Goal: Task Accomplishment & Management: Use online tool/utility

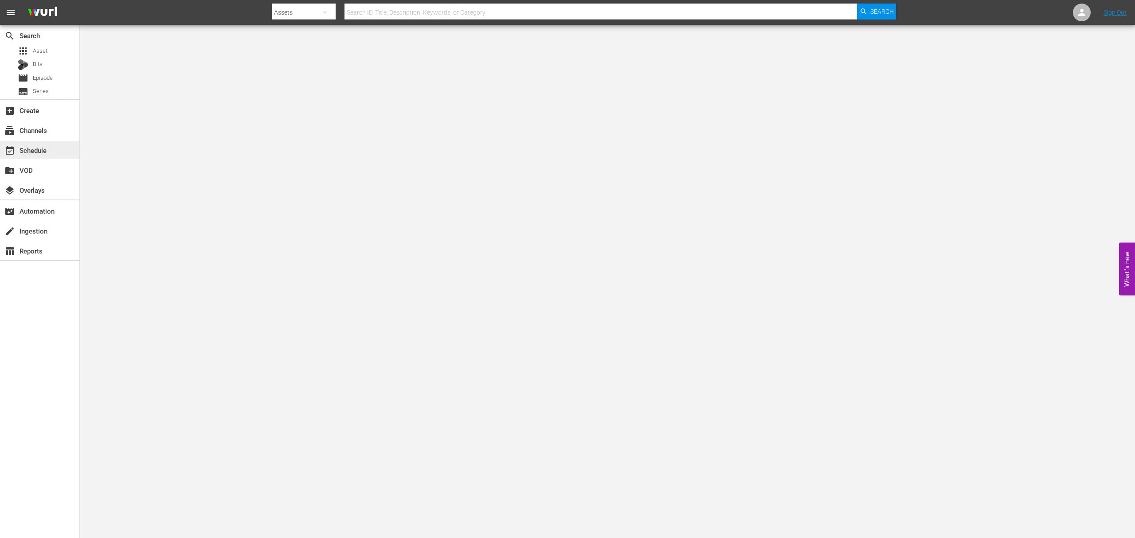
click at [29, 148] on div "event_available Schedule" at bounding box center [25, 149] width 50 height 8
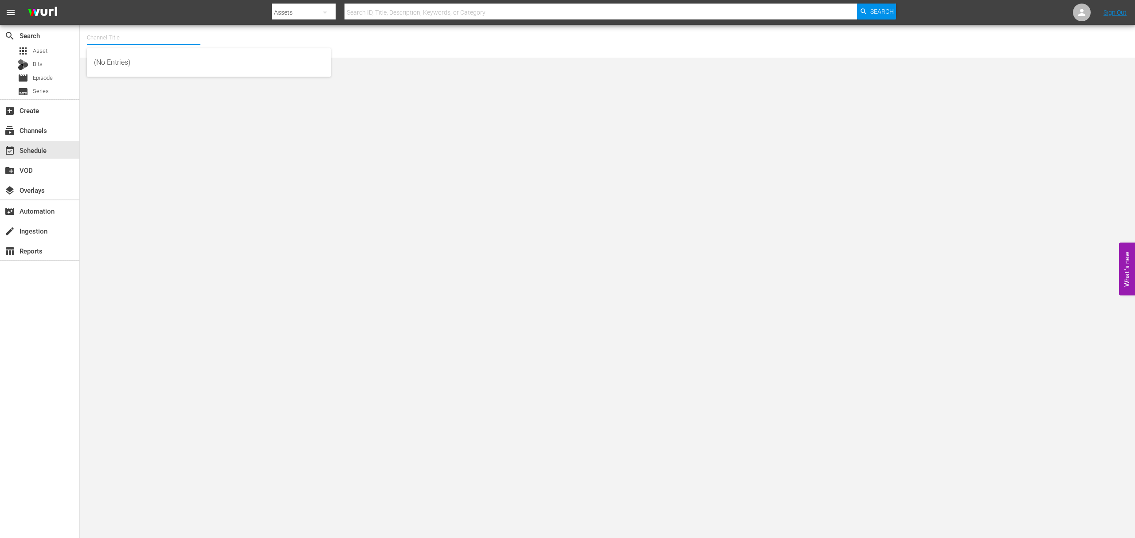
click at [146, 35] on input "text" at bounding box center [144, 37] width 114 height 21
click at [162, 68] on div "Xtreme Outdoor Presented by HISTORY (590 - aenetworks_skills_thrills_1)" at bounding box center [209, 62] width 230 height 21
type input "Xtreme Outdoor Presented by HISTORY (590 - aenetworks_skills_thrills_1)"
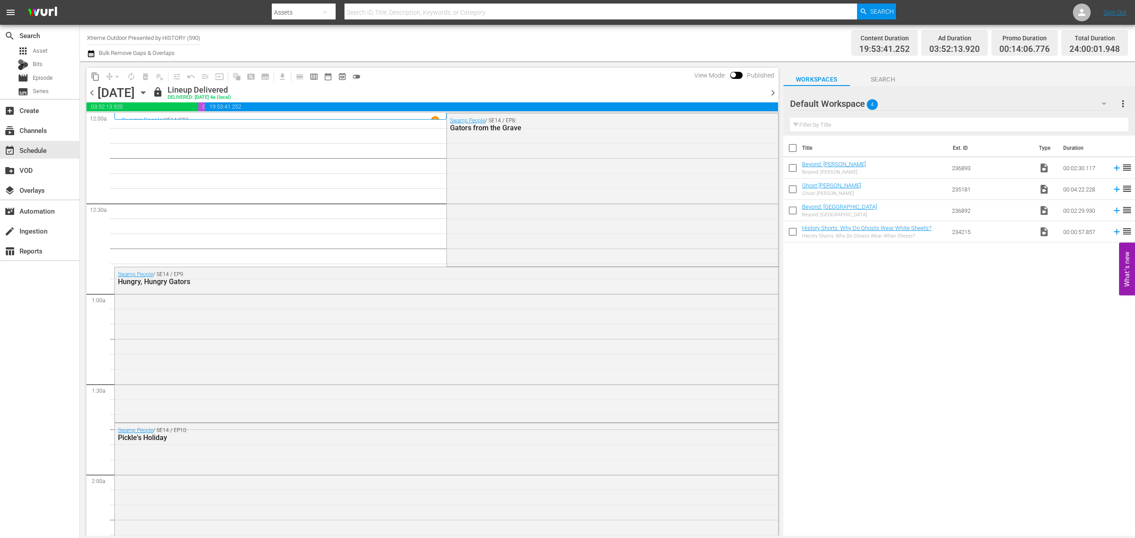
click at [148, 91] on icon "button" at bounding box center [143, 93] width 10 height 10
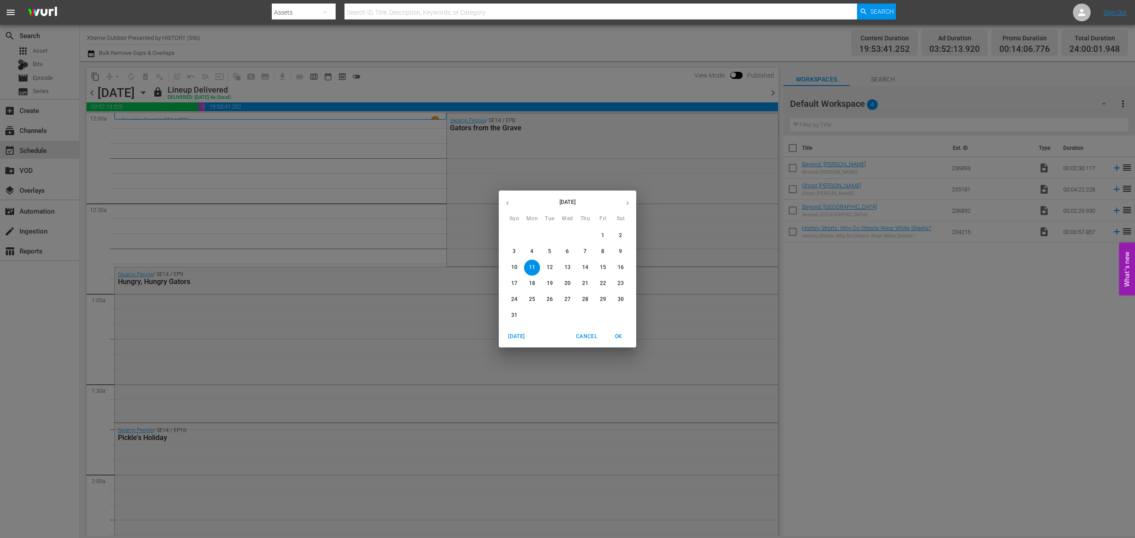
click at [532, 302] on p "25" at bounding box center [532, 300] width 6 height 8
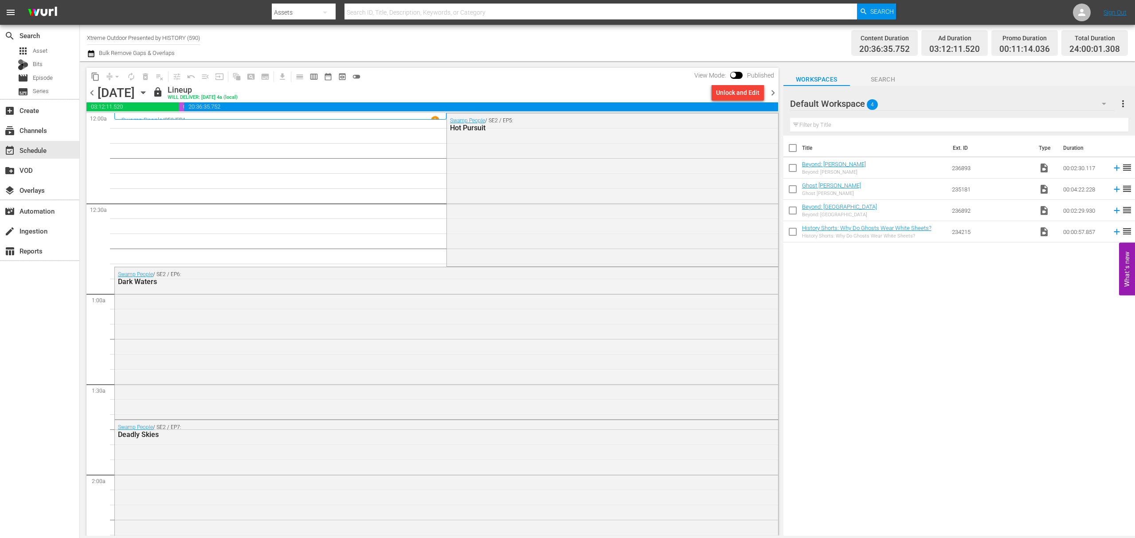
click at [771, 93] on span "chevron_right" at bounding box center [773, 92] width 11 height 11
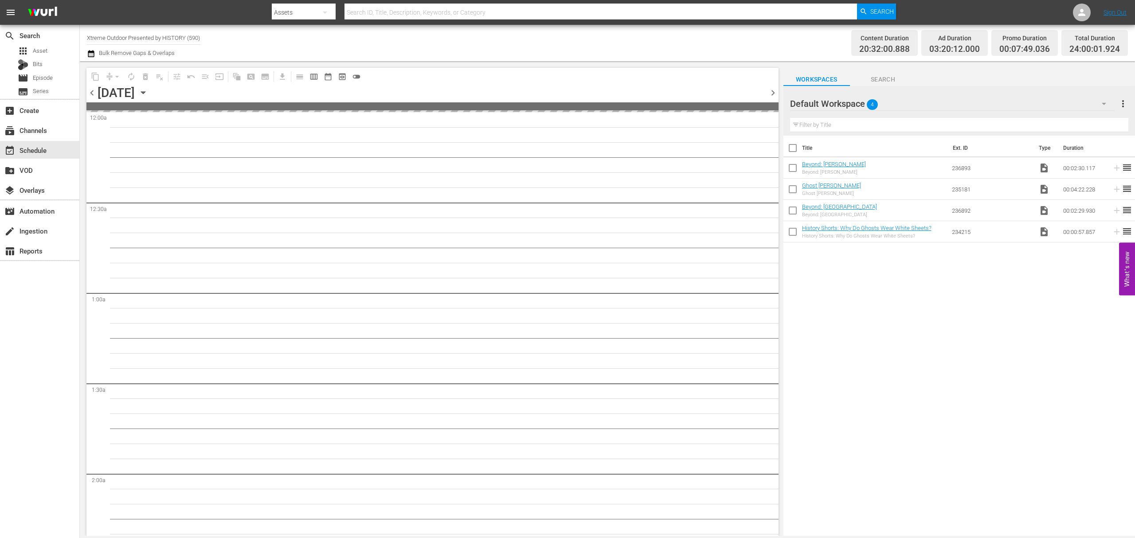
click at [148, 93] on icon "button" at bounding box center [143, 93] width 10 height 10
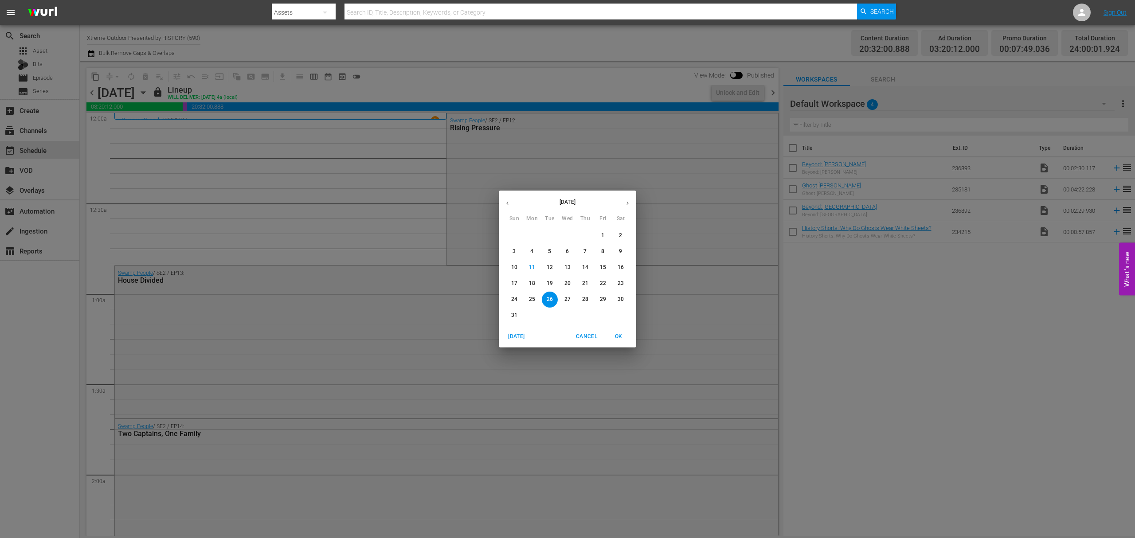
click at [627, 203] on icon "button" at bounding box center [627, 203] width 7 height 7
click at [533, 235] on p "1" at bounding box center [531, 236] width 3 height 8
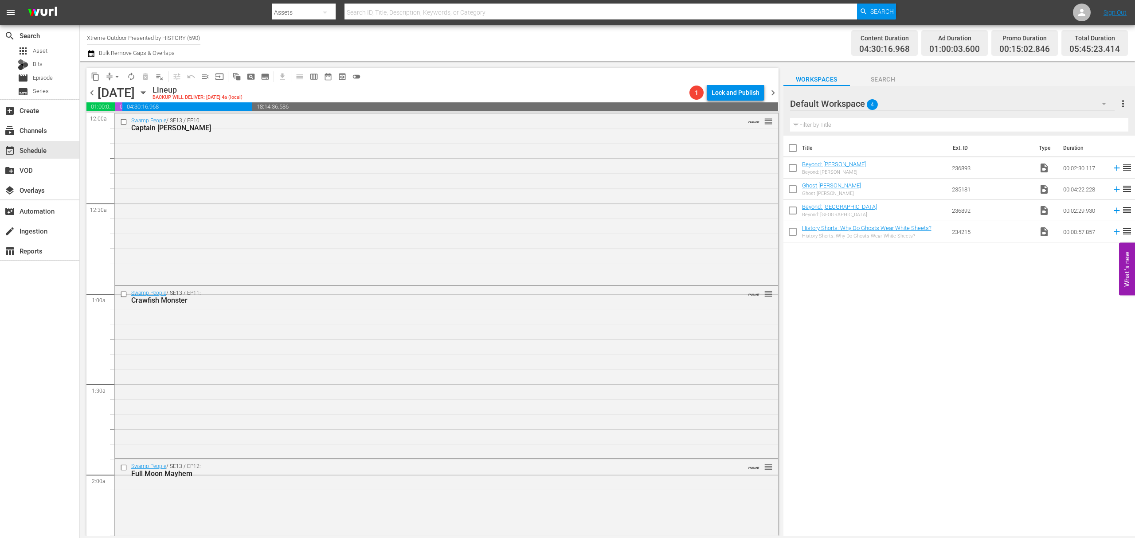
click at [907, 431] on div "Title Ext. ID Type Duration Beyond: [PERSON_NAME] Mansion Beyond: [PERSON_NAME]…" at bounding box center [960, 337] width 352 height 402
